Goal: Find contact information: Find contact information

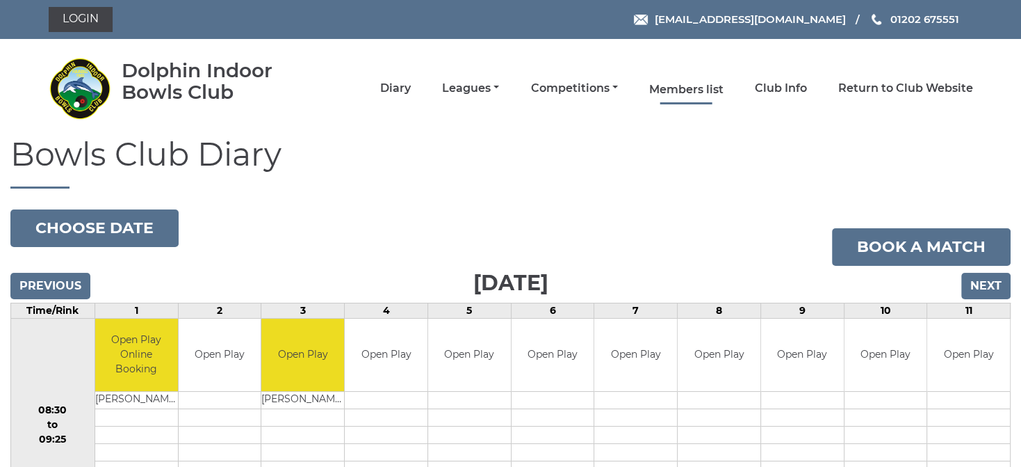
click at [702, 90] on link "Members list" at bounding box center [686, 89] width 74 height 15
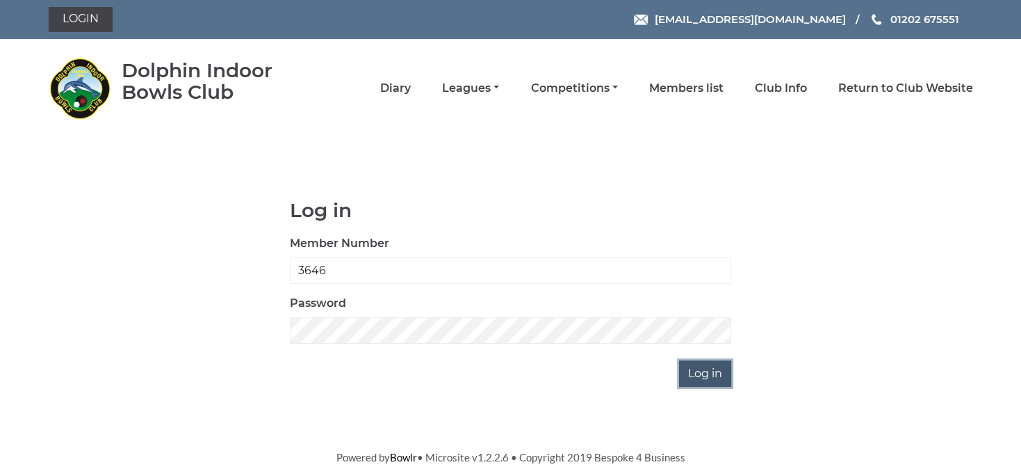
click at [701, 368] on input "Log in" at bounding box center [705, 373] width 52 height 26
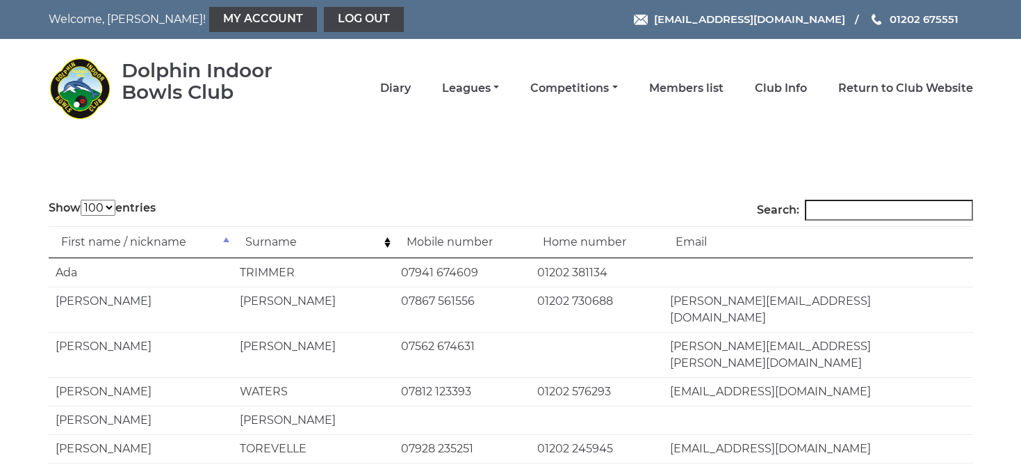
select select "100"
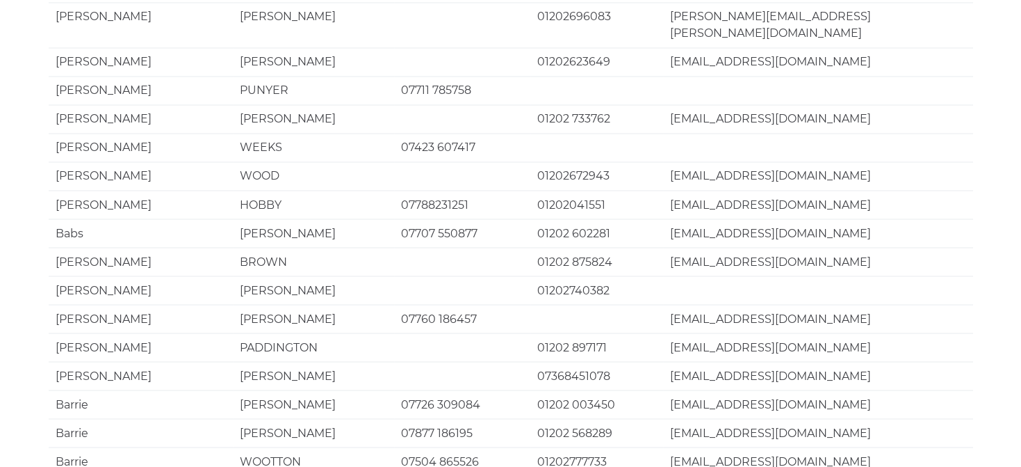
scroll to position [2737, 0]
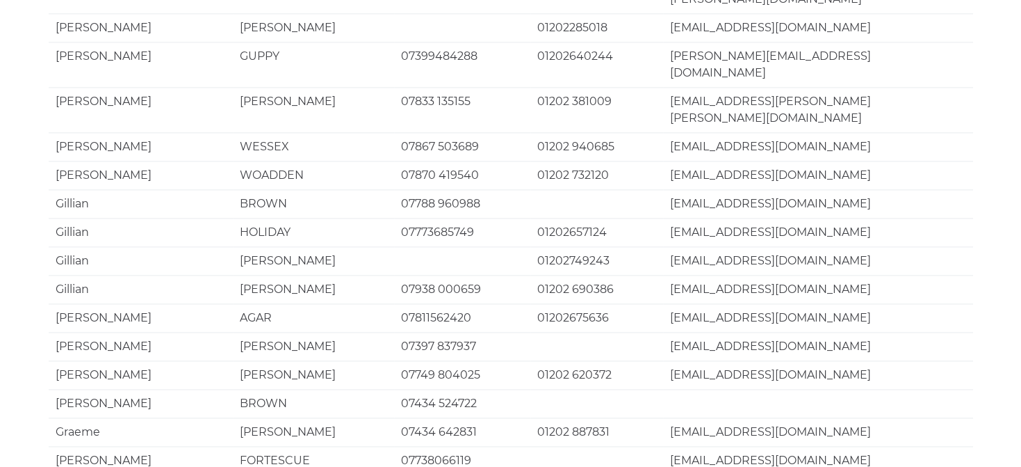
scroll to position [1856, 0]
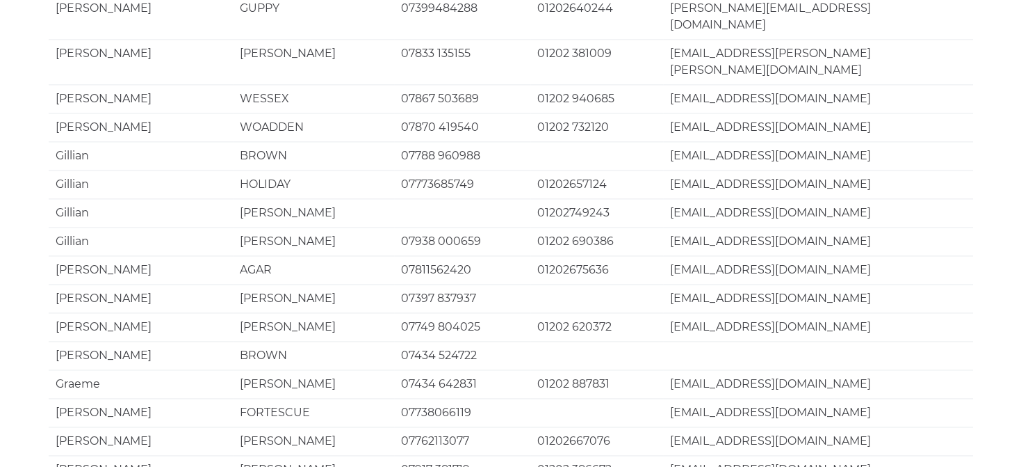
drag, startPoint x: 540, startPoint y: 290, endPoint x: 610, endPoint y: 288, distance: 70.3
copy td "01202 684784"
drag, startPoint x: 671, startPoint y: 286, endPoint x: 831, endPoint y: 289, distance: 159.9
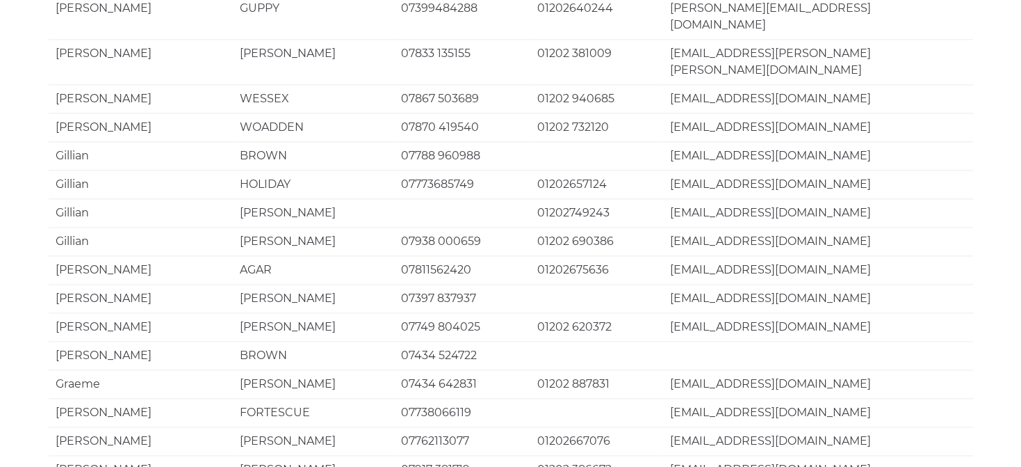
copy td "grahaminpoole@yahoo.co.uk"
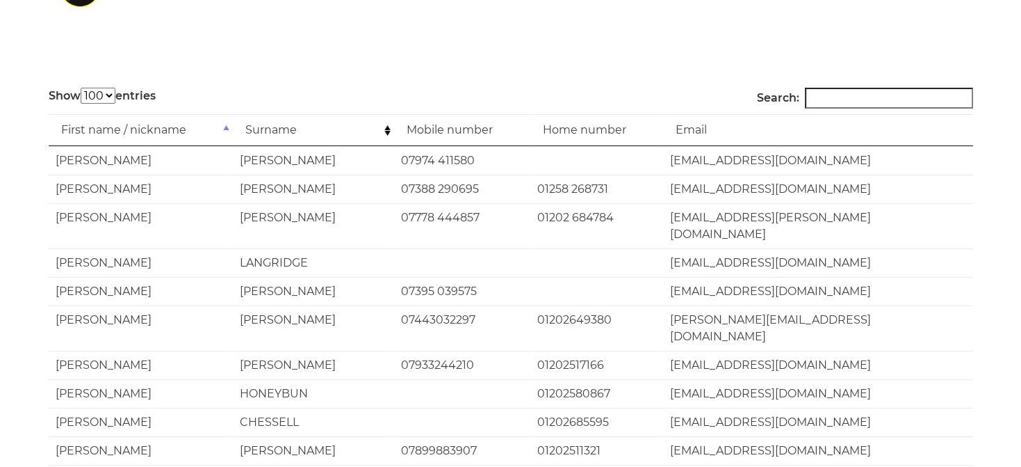
scroll to position [0, 0]
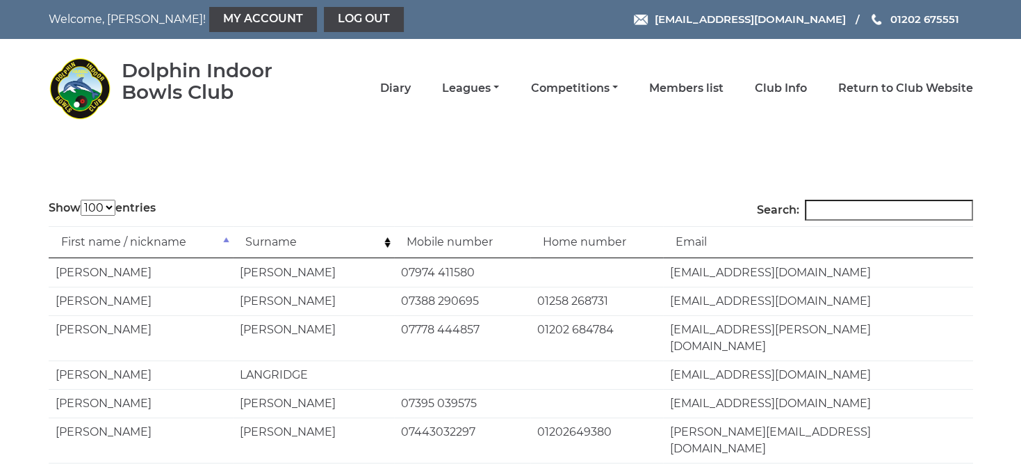
click at [385, 241] on td "Surname" at bounding box center [313, 242] width 161 height 32
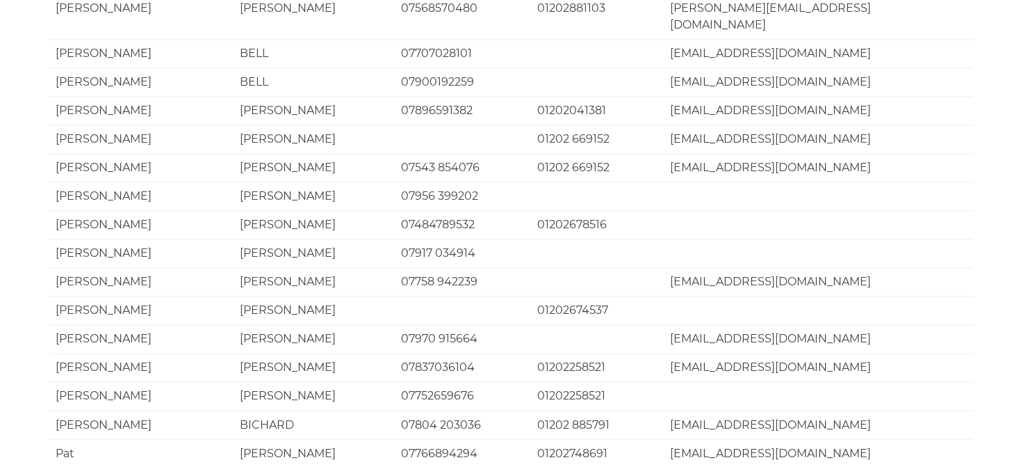
scroll to position [2737, 0]
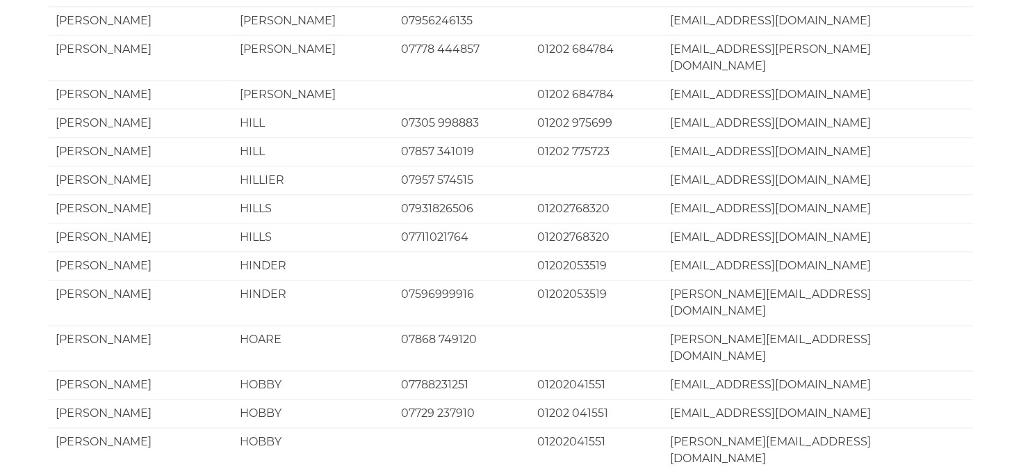
scroll to position [1367, 0]
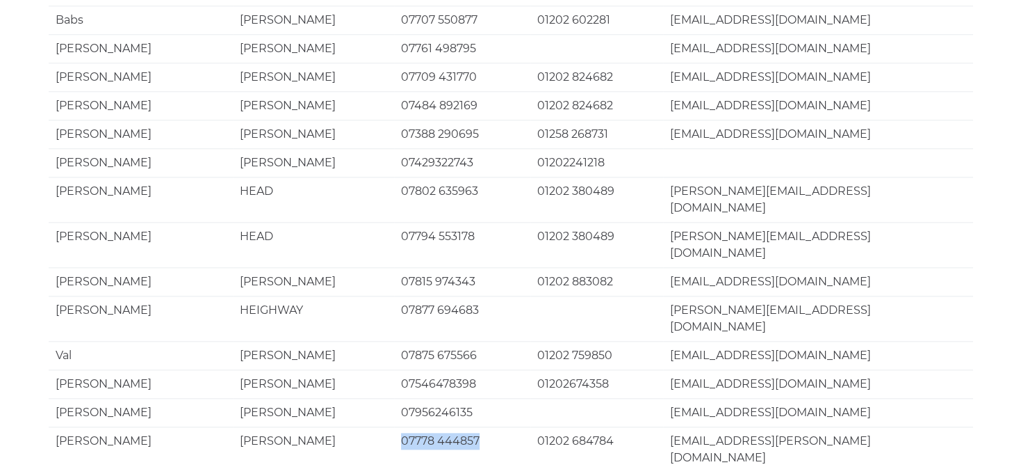
drag, startPoint x: 402, startPoint y: 266, endPoint x: 478, endPoint y: 269, distance: 76.5
click at [478, 426] on td "07778 444857" at bounding box center [462, 448] width 136 height 45
copy td "07778 444857"
click at [536, 426] on td "01202 684784" at bounding box center [596, 448] width 133 height 45
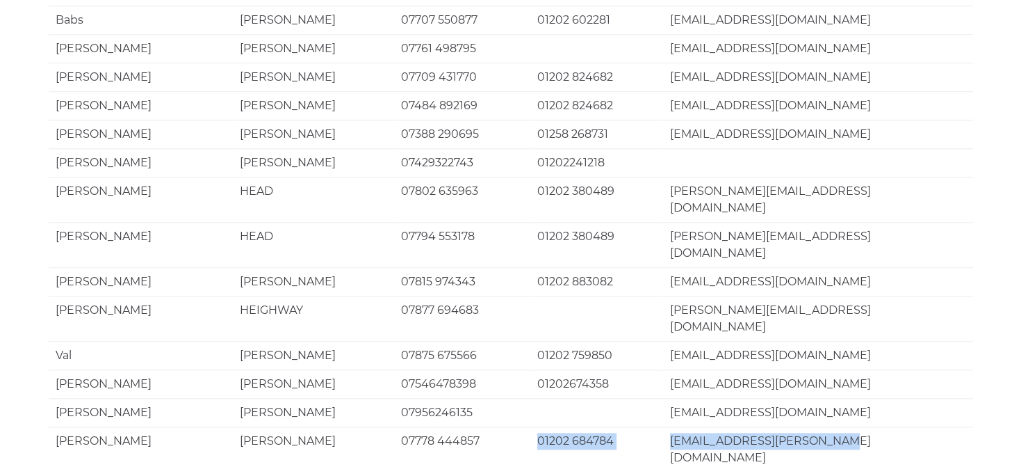
drag, startPoint x: 540, startPoint y: 266, endPoint x: 834, endPoint y: 270, distance: 294.1
click at [834, 426] on tr "Elizabeth HEWSON 07778 444857 01202 684784 liz.maddock@btinternet.com" at bounding box center [511, 448] width 925 height 45
copy tr "01202 684784 liz.maddock@btinternet.com"
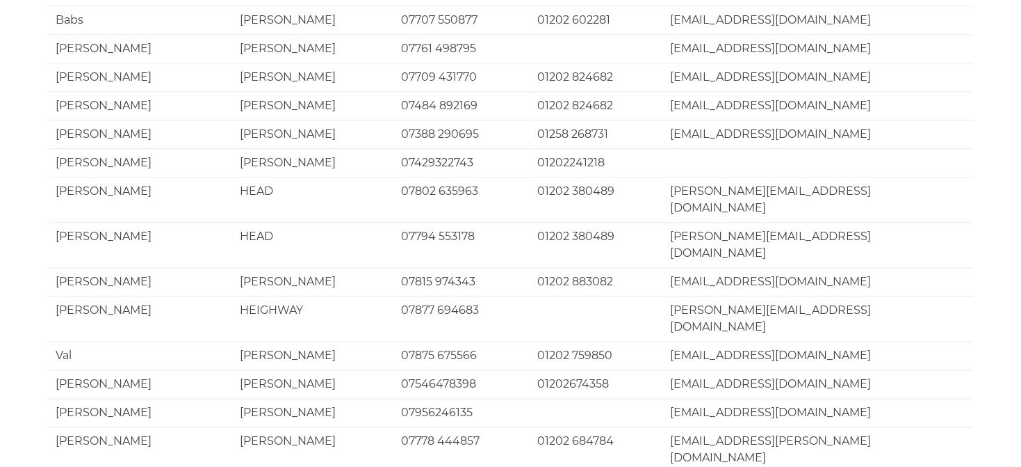
click at [833, 369] on td "sjherriman@gmail.com" at bounding box center [817, 383] width 309 height 29
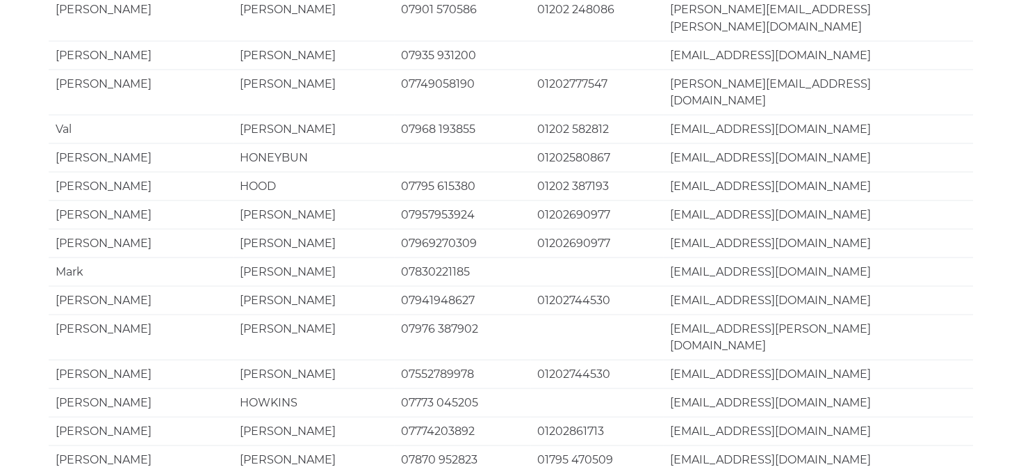
scroll to position [2737, 0]
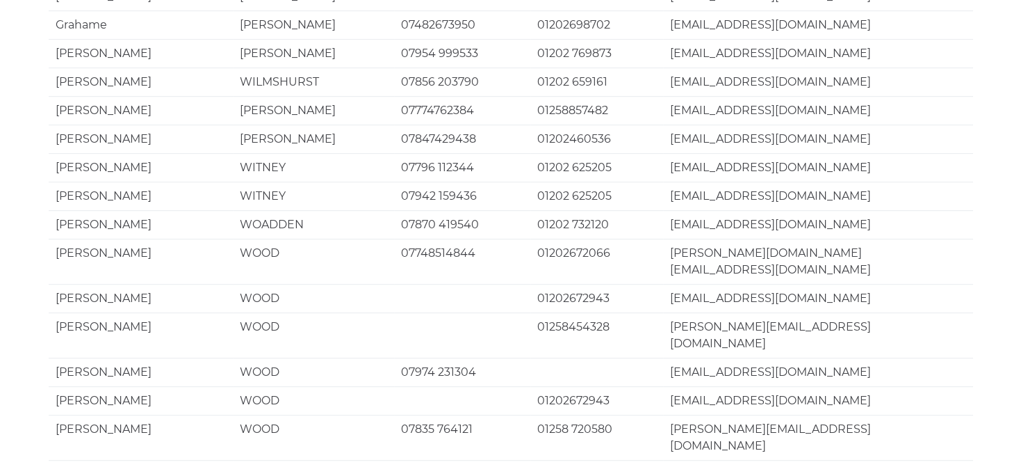
scroll to position [1064, 0]
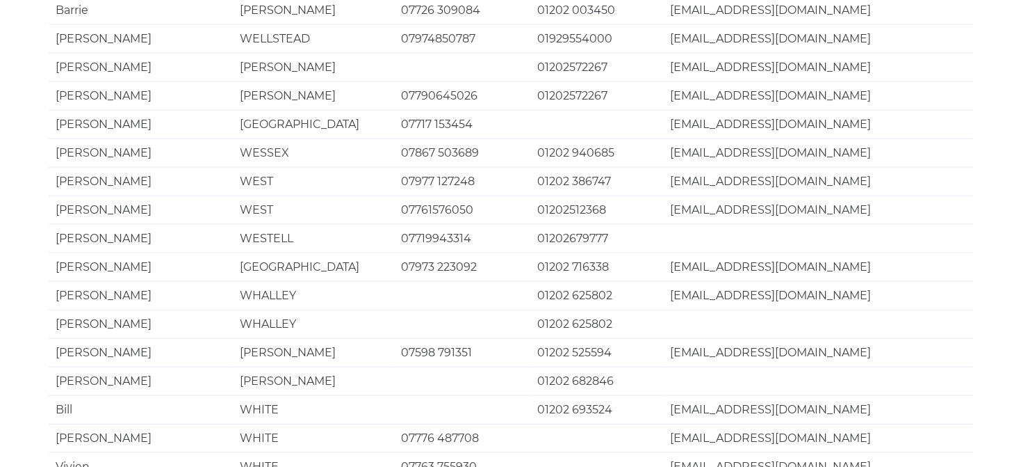
scroll to position [2737, 0]
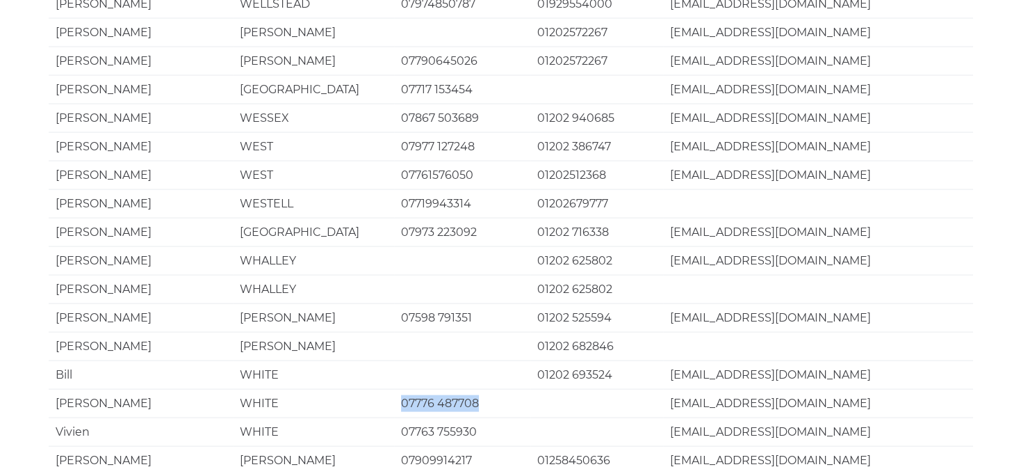
drag, startPoint x: 404, startPoint y: 172, endPoint x: 478, endPoint y: 172, distance: 74.4
click at [478, 389] on td "07776 487708" at bounding box center [462, 403] width 136 height 29
copy td "07776 487708"
drag, startPoint x: 674, startPoint y: 174, endPoint x: 811, endPoint y: 173, distance: 137.0
click at [811, 389] on td "white817@btinternet.com" at bounding box center [817, 403] width 309 height 29
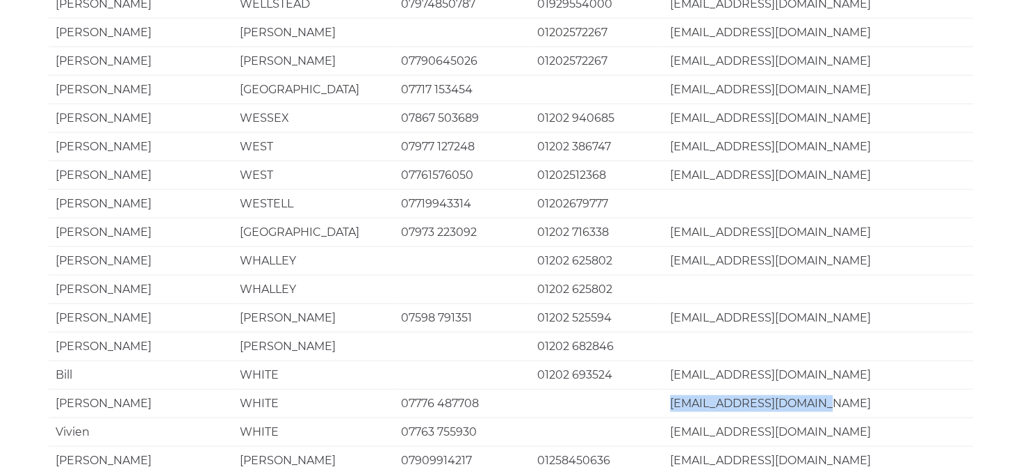
copy td "white817@btinternet.com"
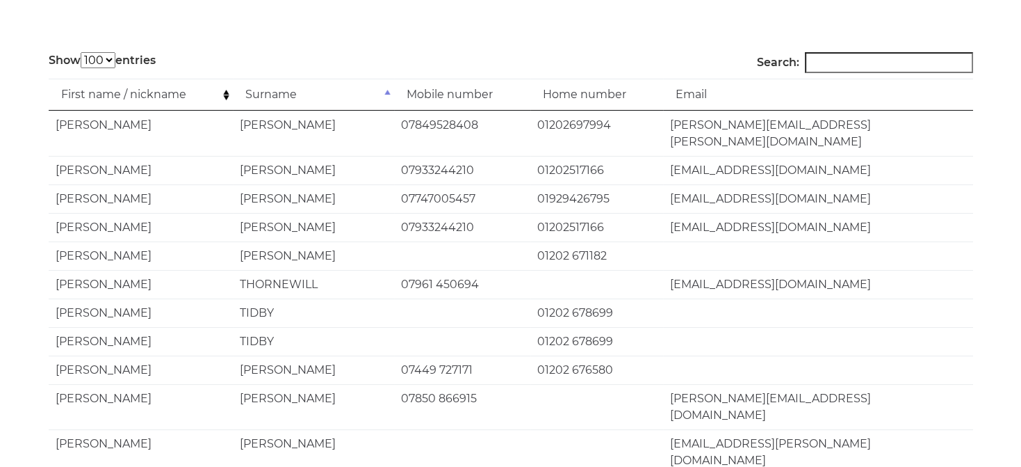
scroll to position [95, 0]
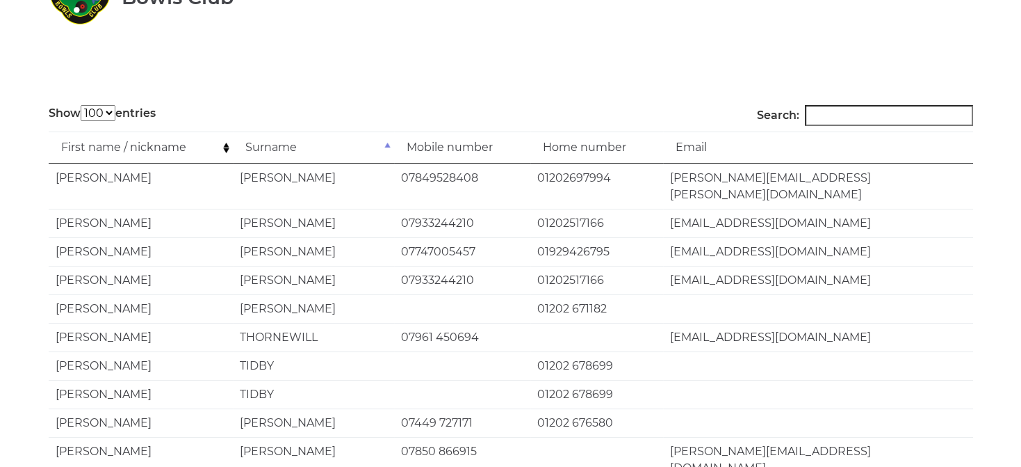
click at [227, 146] on td "First name / nickname" at bounding box center [141, 147] width 184 height 32
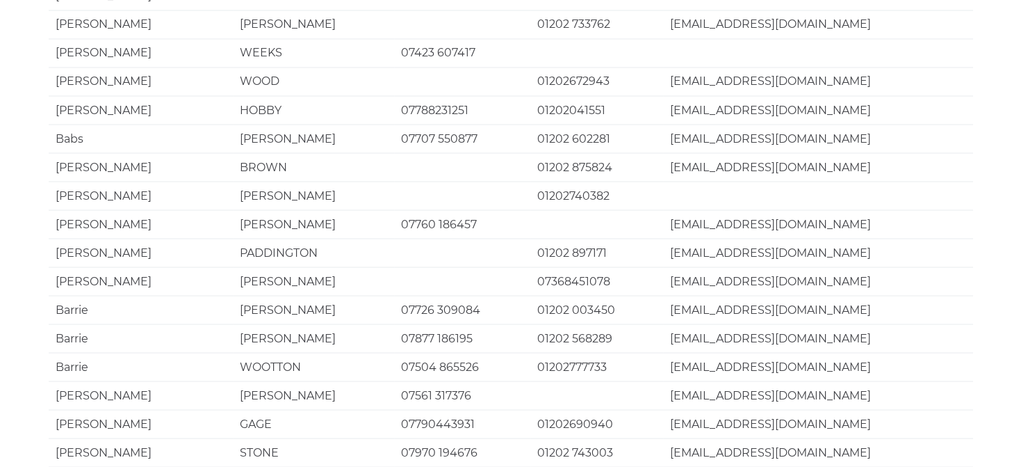
scroll to position [2737, 0]
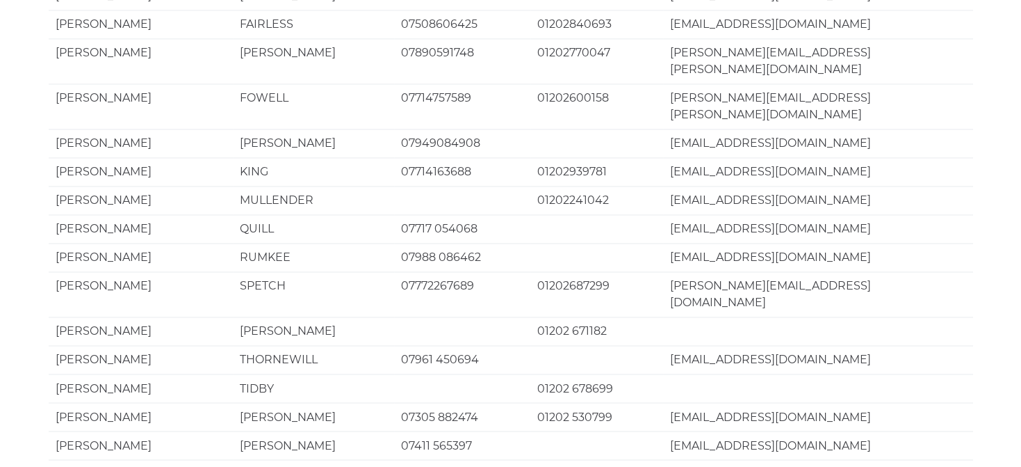
scroll to position [2052, 0]
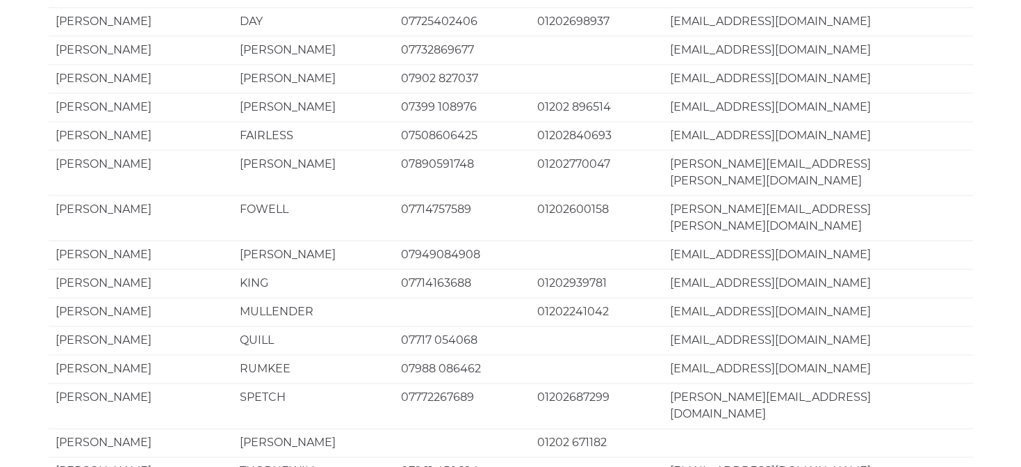
drag, startPoint x: 402, startPoint y: 264, endPoint x: 471, endPoint y: 265, distance: 69.5
copy td "07411 565397"
drag, startPoint x: 672, startPoint y: 265, endPoint x: 788, endPoint y: 266, distance: 116.1
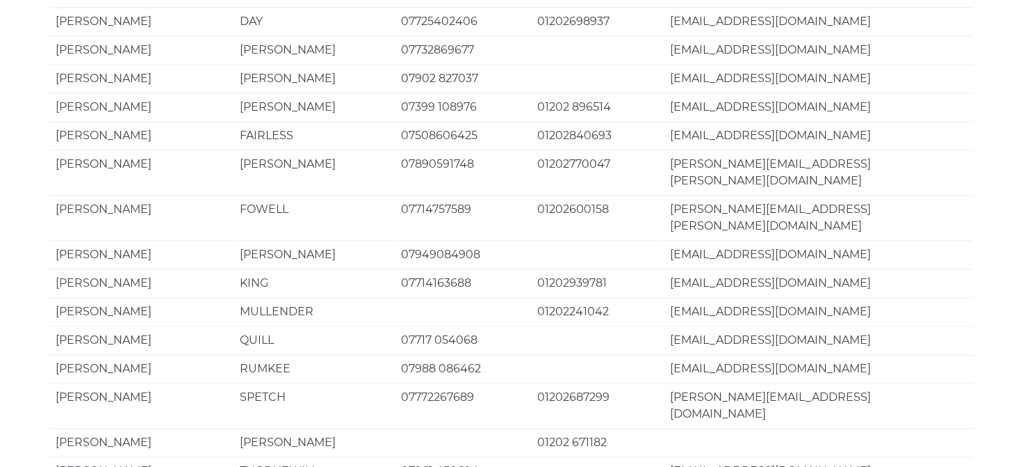
copy td "paulcvining@aol.com"
